Goal: Navigation & Orientation: Find specific page/section

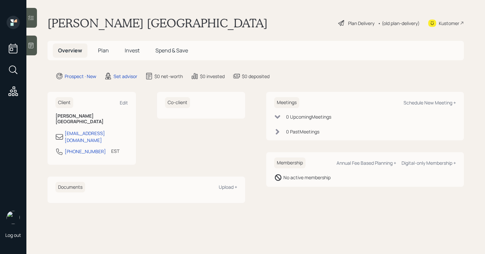
click at [33, 46] on icon at bounding box center [31, 46] width 5 height 6
